Goal: Check status: Check status

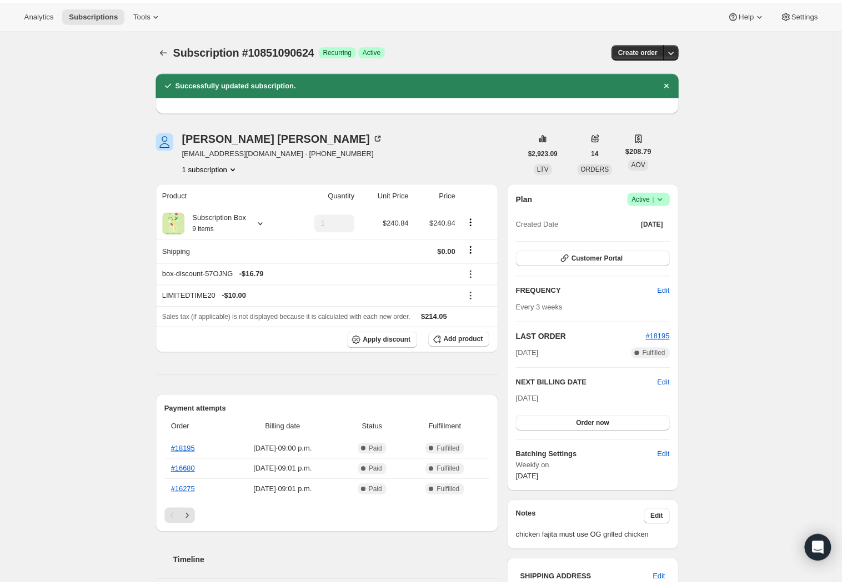
scroll to position [20, 0]
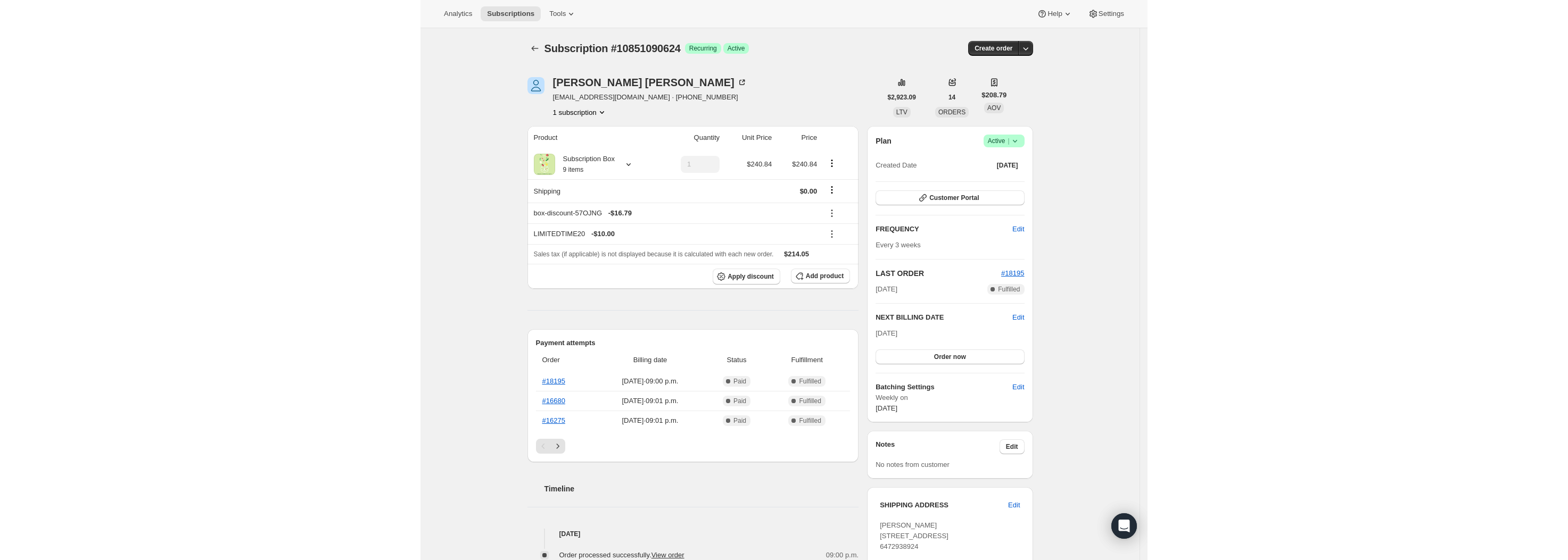
scroll to position [28, 0]
